Goal: Task Accomplishment & Management: Complete application form

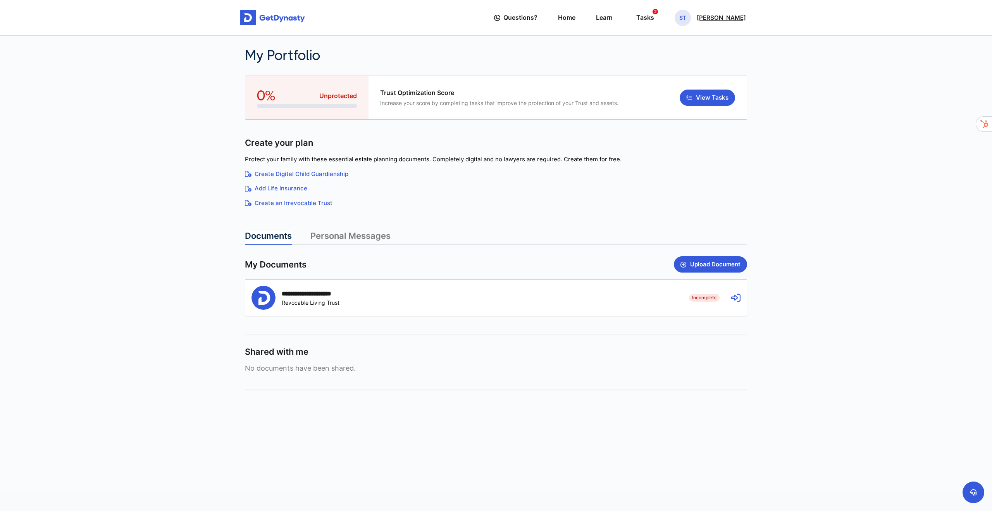
click at [722, 19] on p "Steven Thompson" at bounding box center [720, 18] width 49 height 6
click at [689, 90] on link "Logout" at bounding box center [683, 86] width 61 height 21
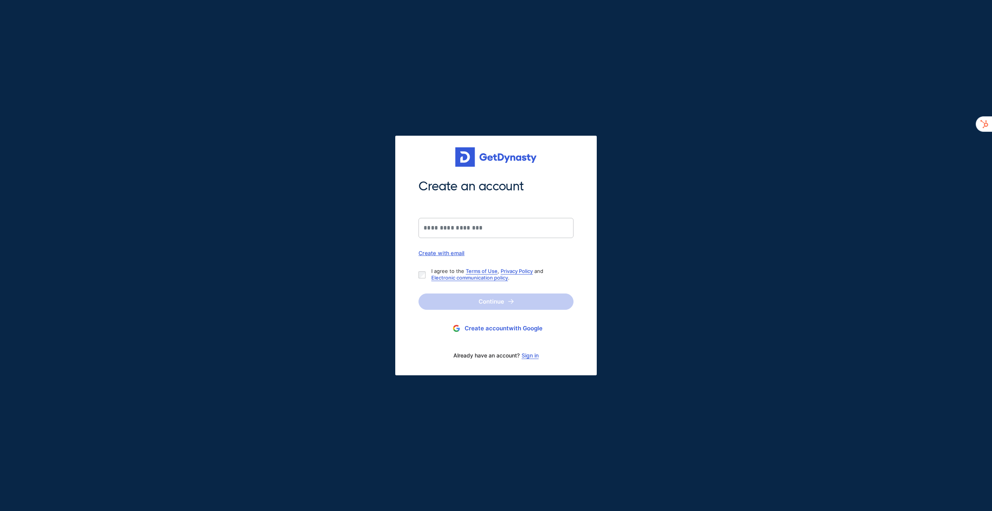
click at [440, 255] on div "Create with email" at bounding box center [495, 252] width 155 height 7
click at [447, 225] on input "Create an account" at bounding box center [495, 228] width 155 height 20
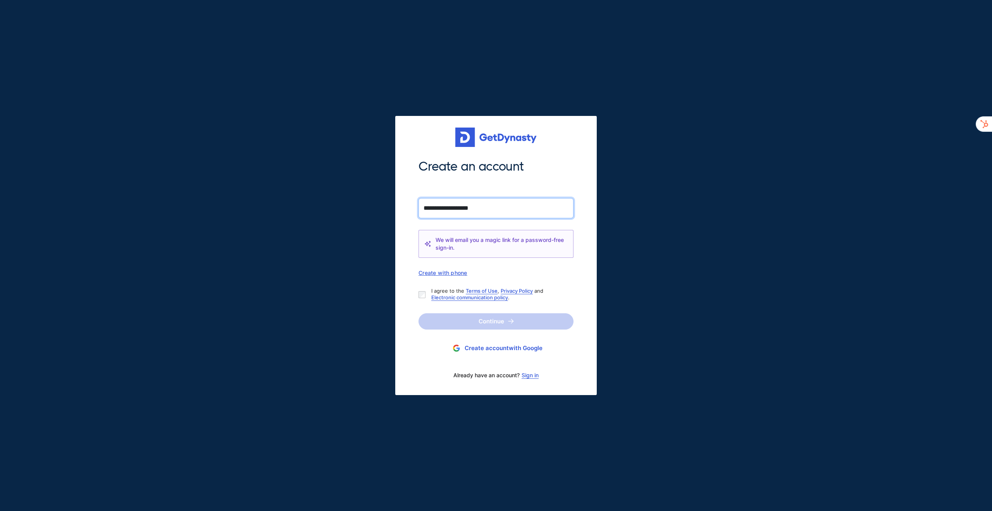
type input "**********"
drag, startPoint x: 449, startPoint y: 324, endPoint x: 438, endPoint y: 310, distance: 17.6
click at [449, 323] on button "Continue" at bounding box center [495, 321] width 155 height 16
